Goal: Task Accomplishment & Management: Complete application form

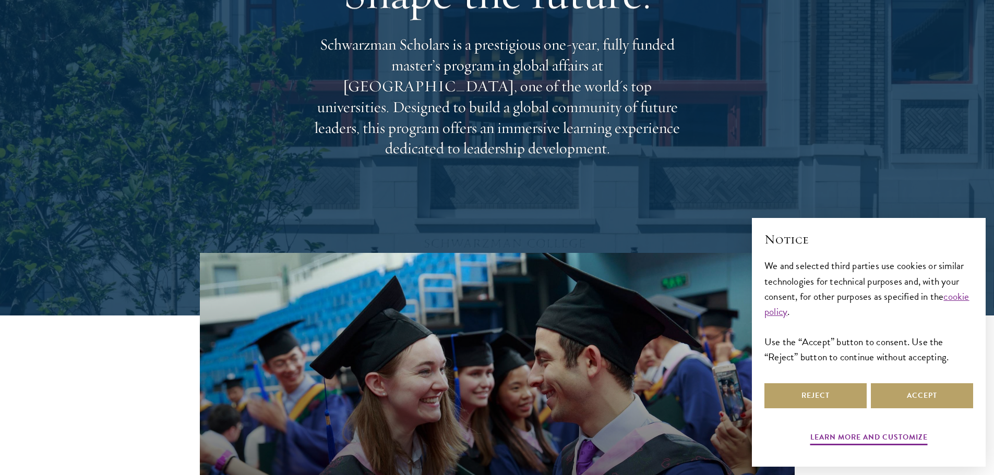
scroll to position [209, 0]
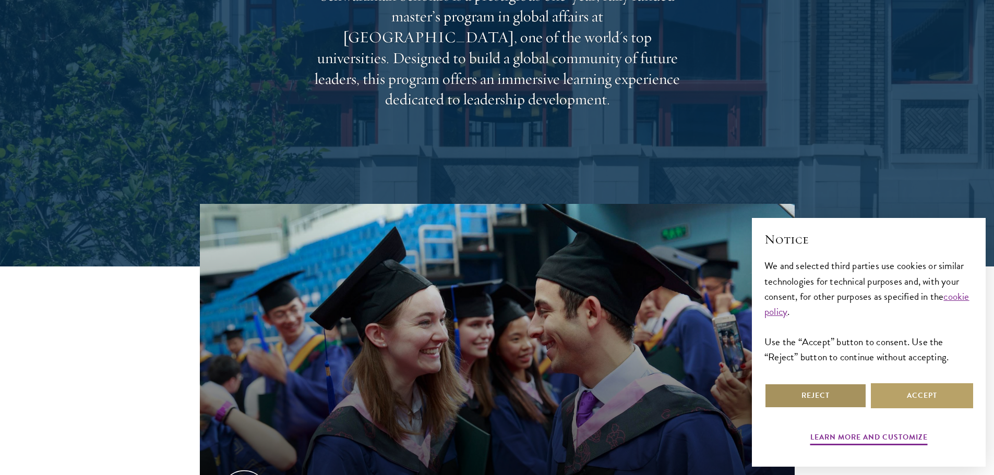
click at [810, 392] on button "Reject" at bounding box center [816, 396] width 102 height 25
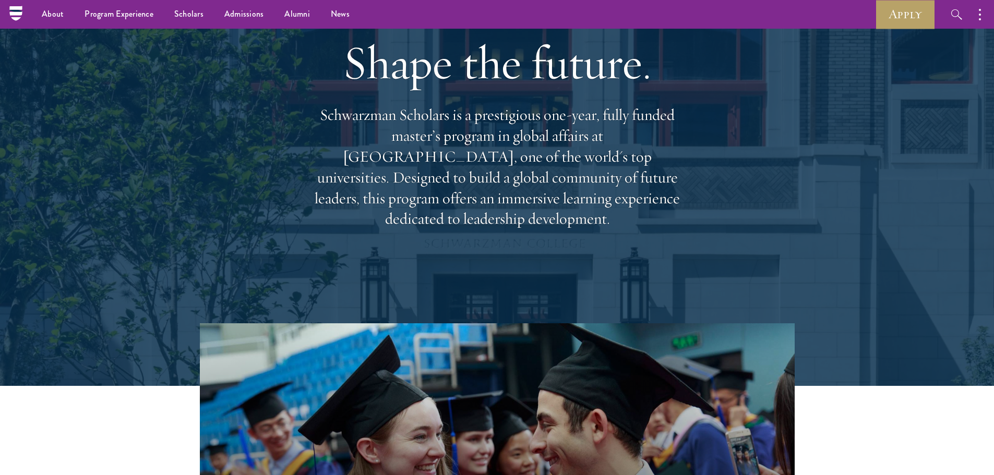
scroll to position [0, 0]
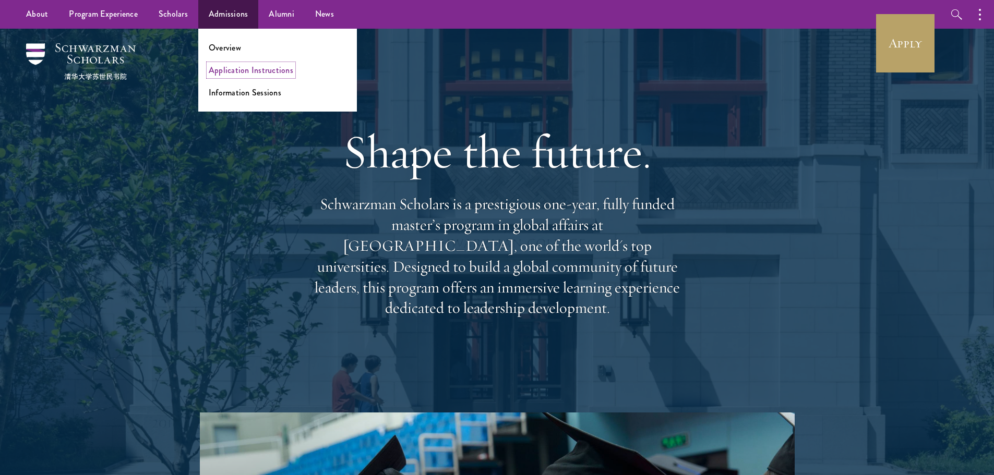
click at [247, 72] on link "Application Instructions" at bounding box center [251, 70] width 85 height 12
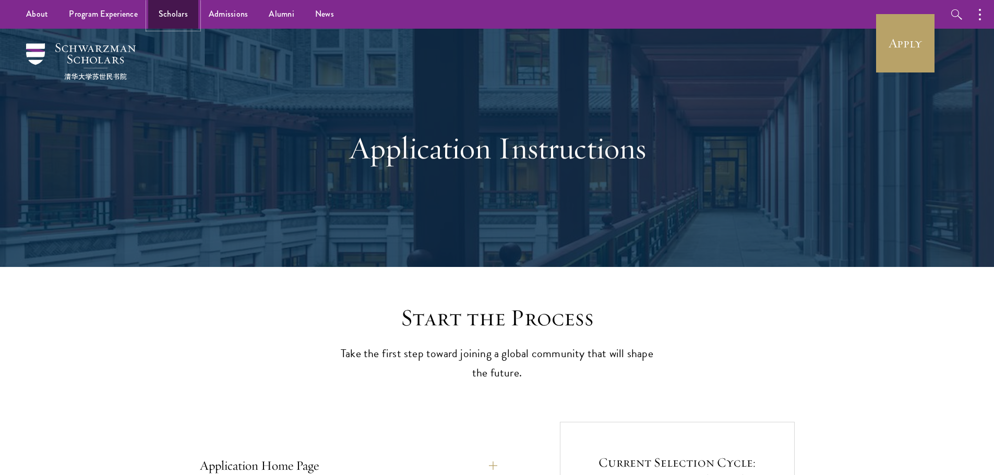
click at [160, 19] on link "Scholars" at bounding box center [173, 14] width 50 height 29
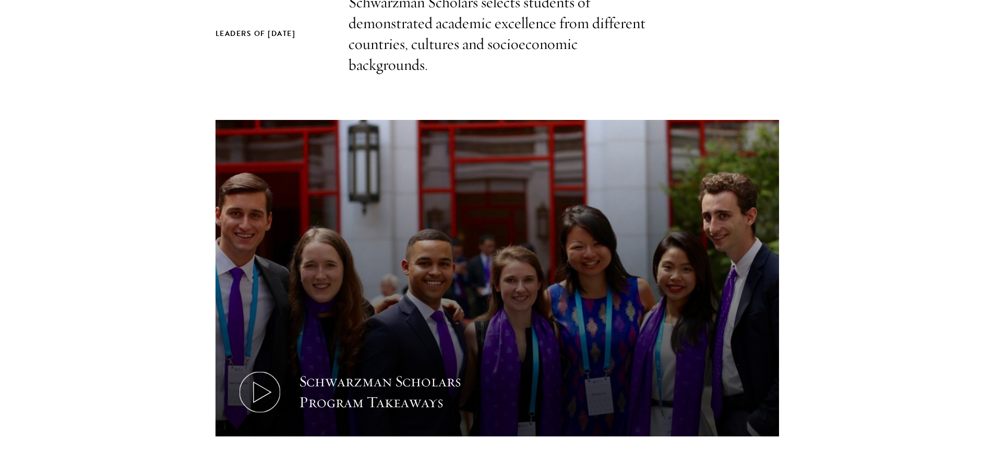
scroll to position [418, 0]
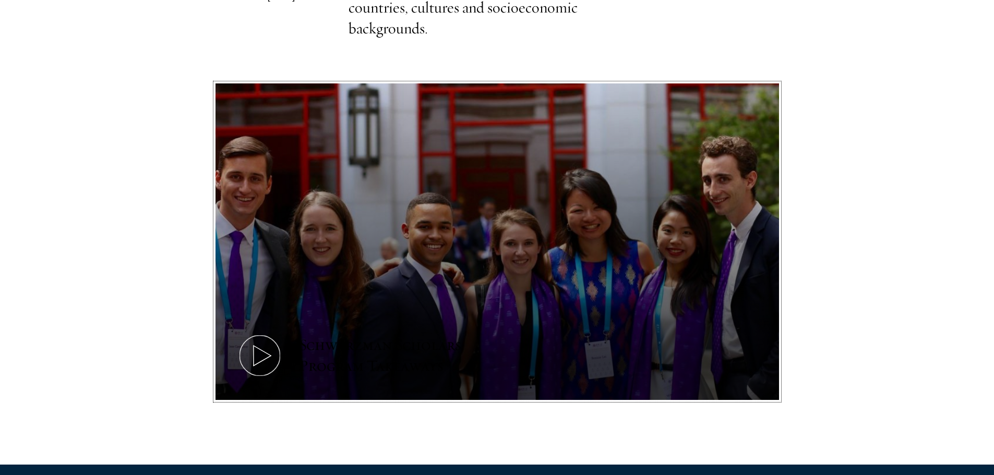
click at [266, 353] on use at bounding box center [261, 356] width 17 height 20
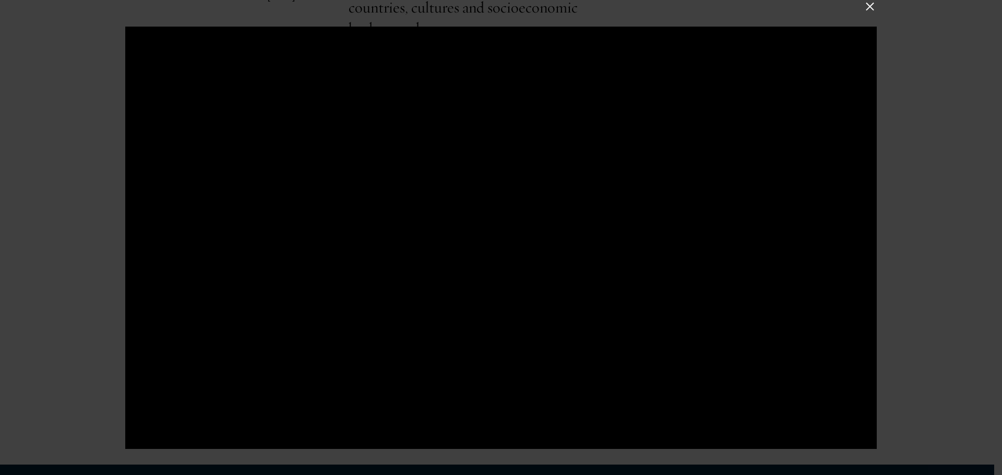
click at [867, 6] on button at bounding box center [870, 6] width 14 height 14
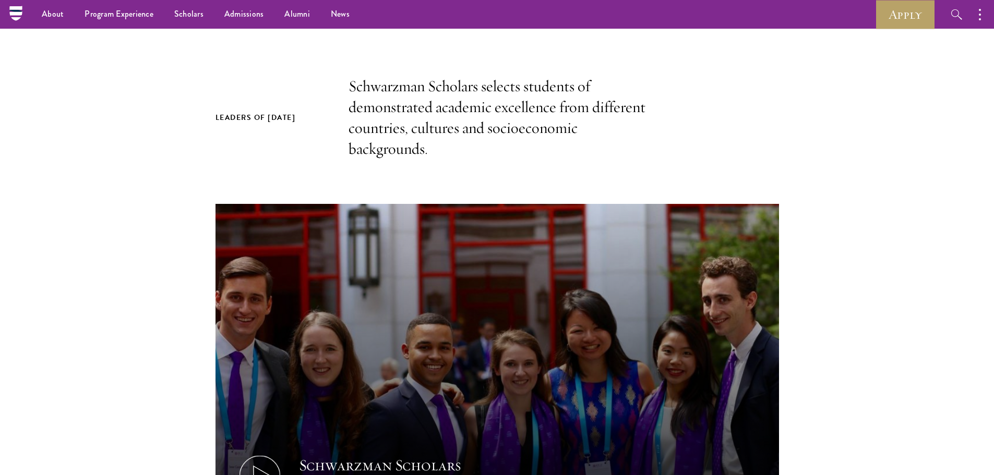
scroll to position [261, 0]
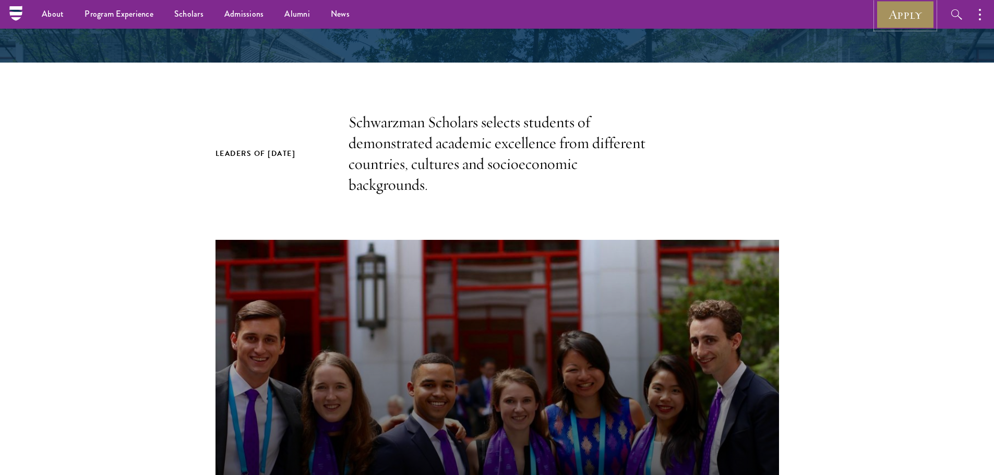
click at [907, 24] on link "Apply" at bounding box center [905, 14] width 58 height 29
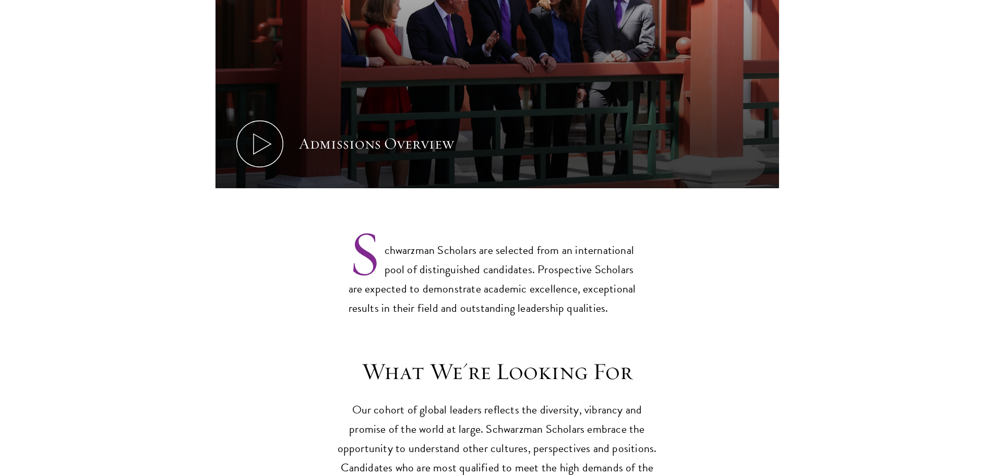
scroll to position [679, 0]
